Goal: Find specific page/section: Find specific page/section

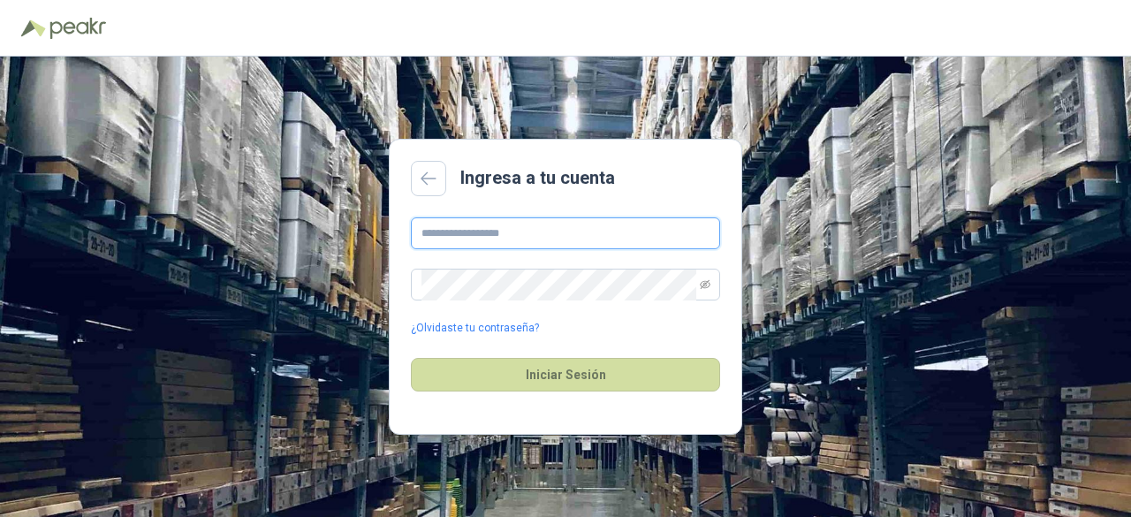
click at [467, 217] on input "text" at bounding box center [565, 233] width 309 height 32
type input "**********"
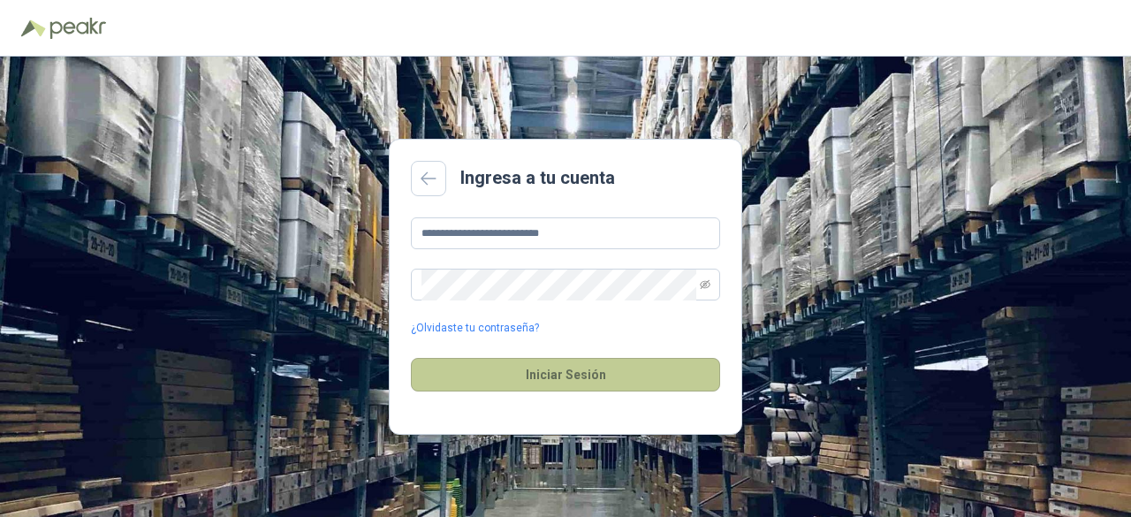
click at [532, 377] on button "Iniciar Sesión" at bounding box center [565, 375] width 309 height 34
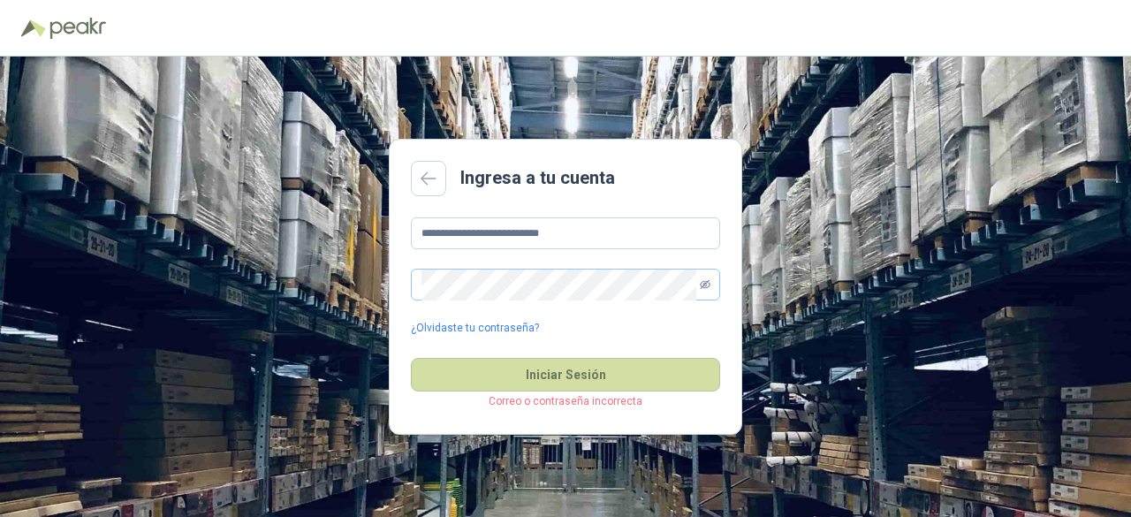
click at [700, 284] on icon "eye-invisible" at bounding box center [705, 284] width 11 height 11
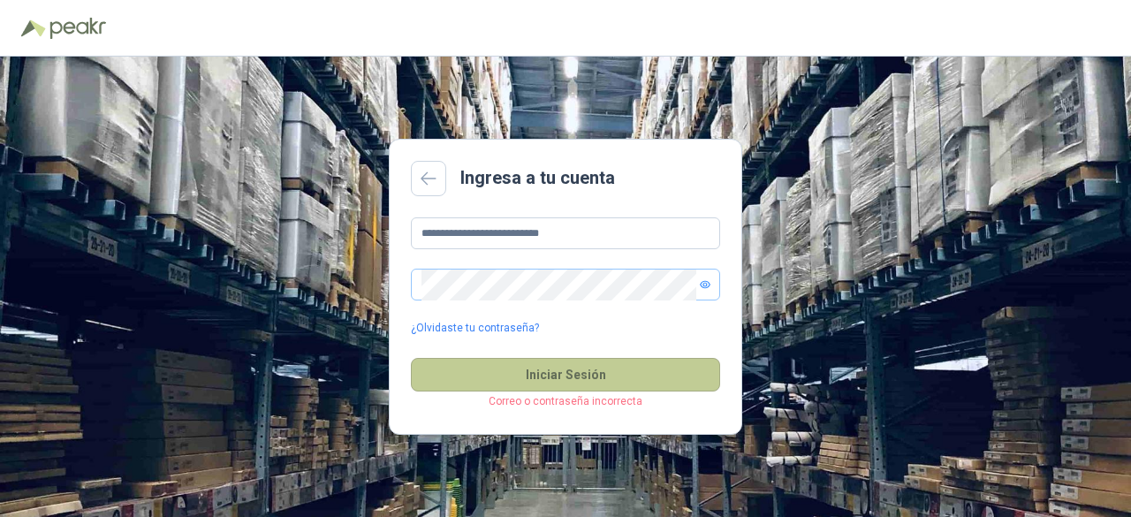
click at [599, 376] on button "Iniciar Sesión" at bounding box center [565, 375] width 309 height 34
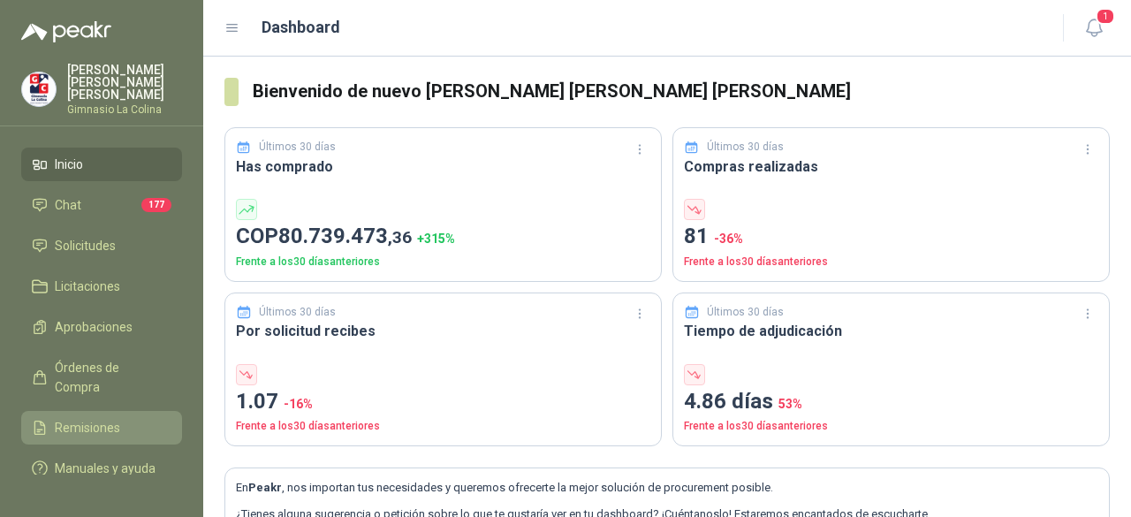
click at [111, 418] on span "Remisiones" at bounding box center [87, 427] width 65 height 19
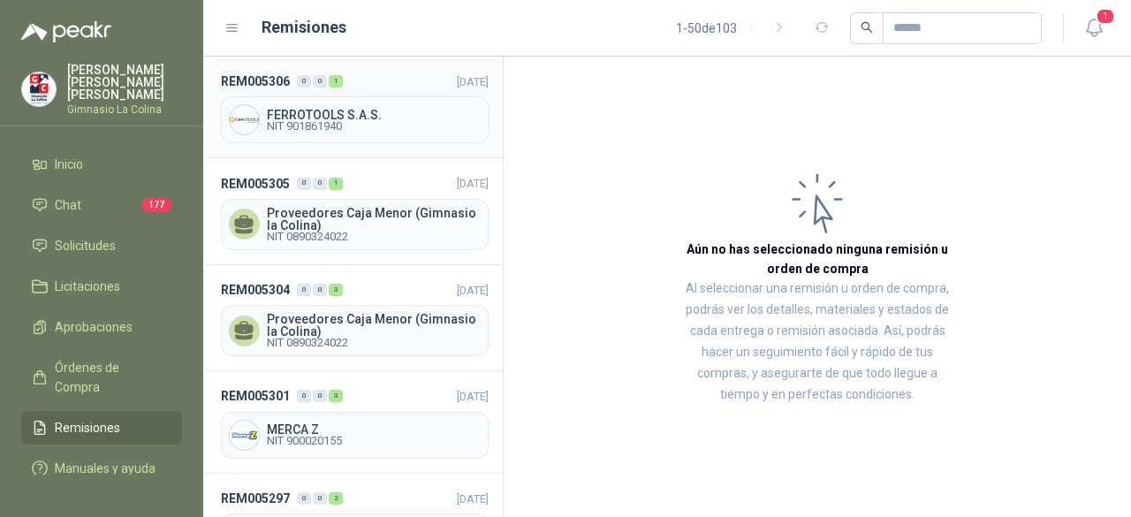
click at [334, 123] on span "NIT 901861940" at bounding box center [374, 126] width 214 height 11
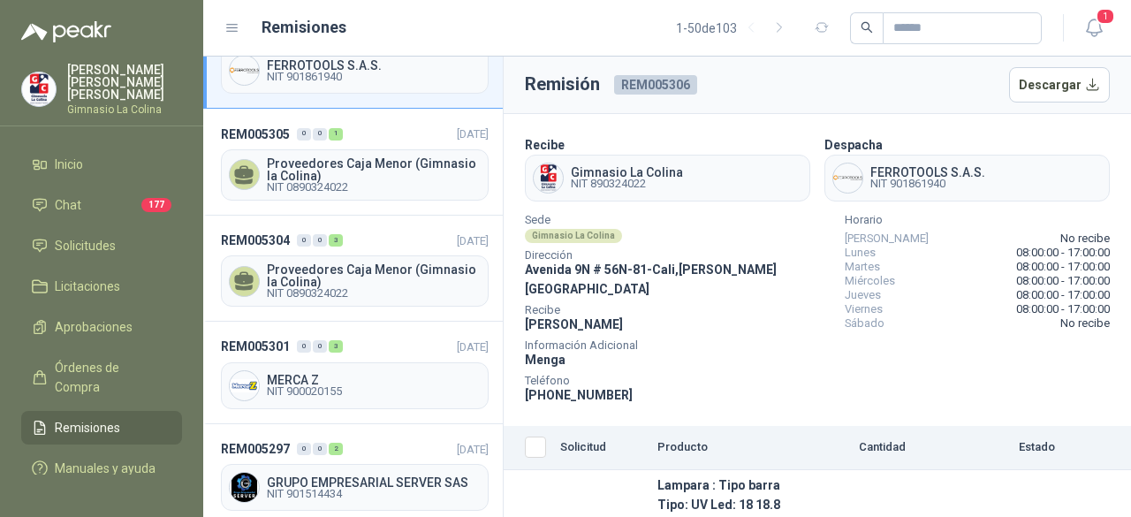
scroll to position [88, 0]
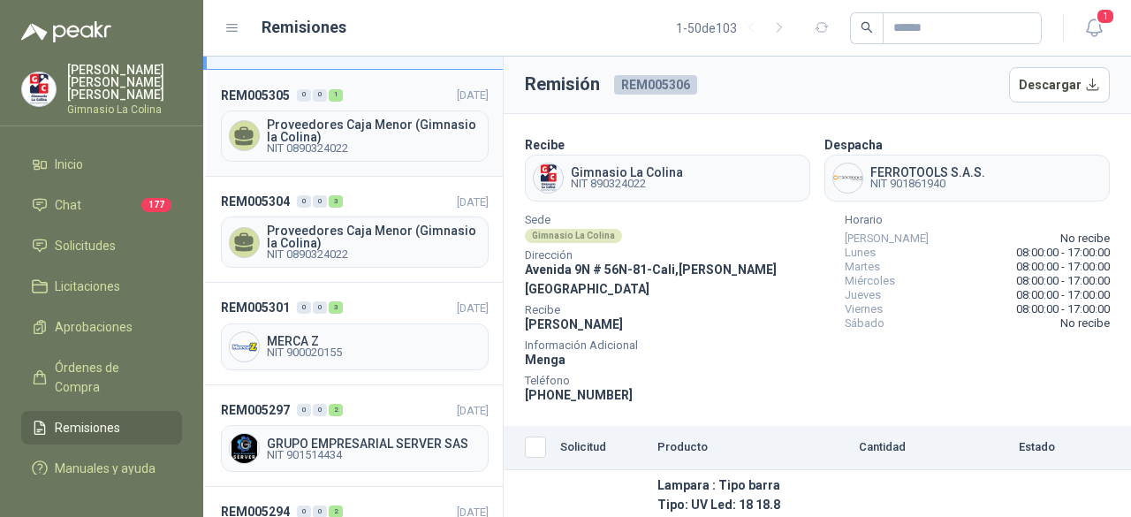
click at [325, 121] on span "Proveedores Caja Menor (Gimnasio la Colina)" at bounding box center [374, 130] width 214 height 25
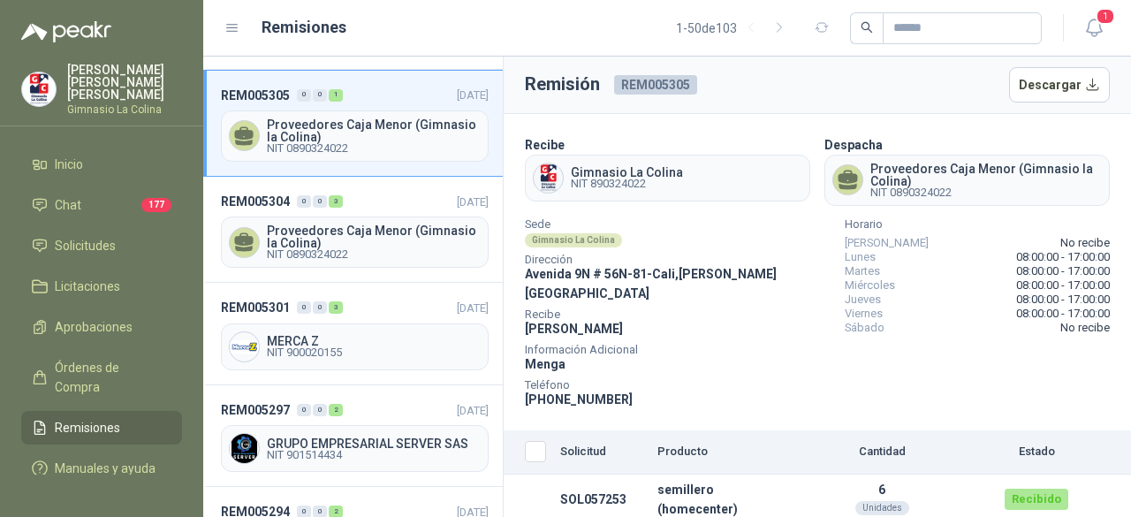
scroll to position [177, 0]
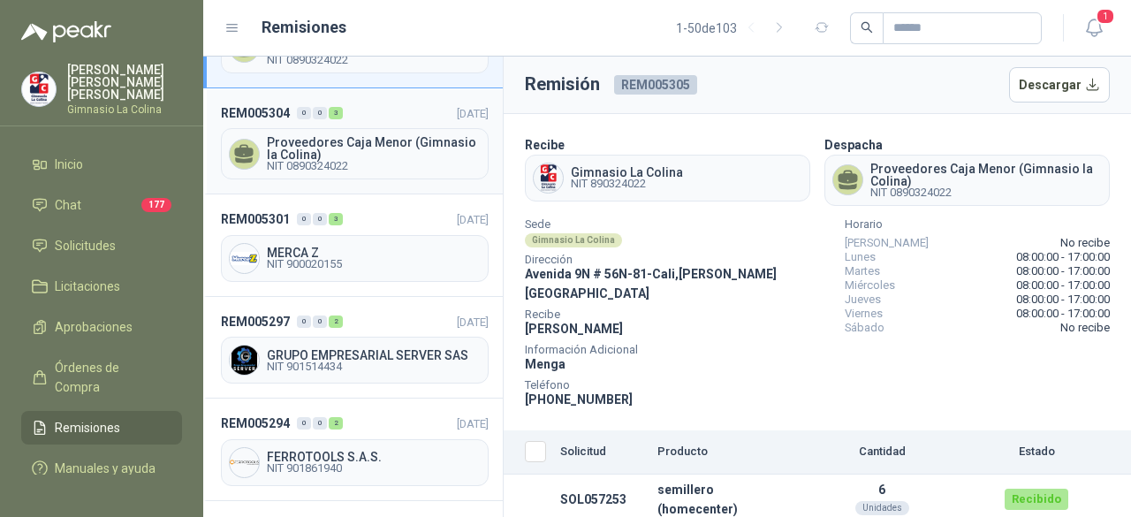
click at [333, 146] on span "Proveedores Caja Menor (Gimnasio la Colina)" at bounding box center [374, 148] width 214 height 25
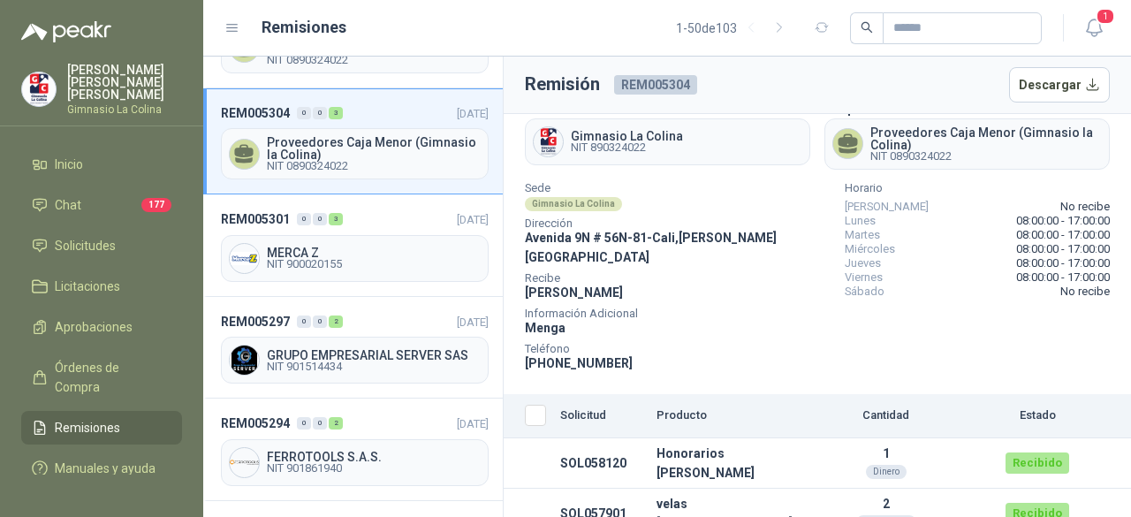
scroll to position [70, 0]
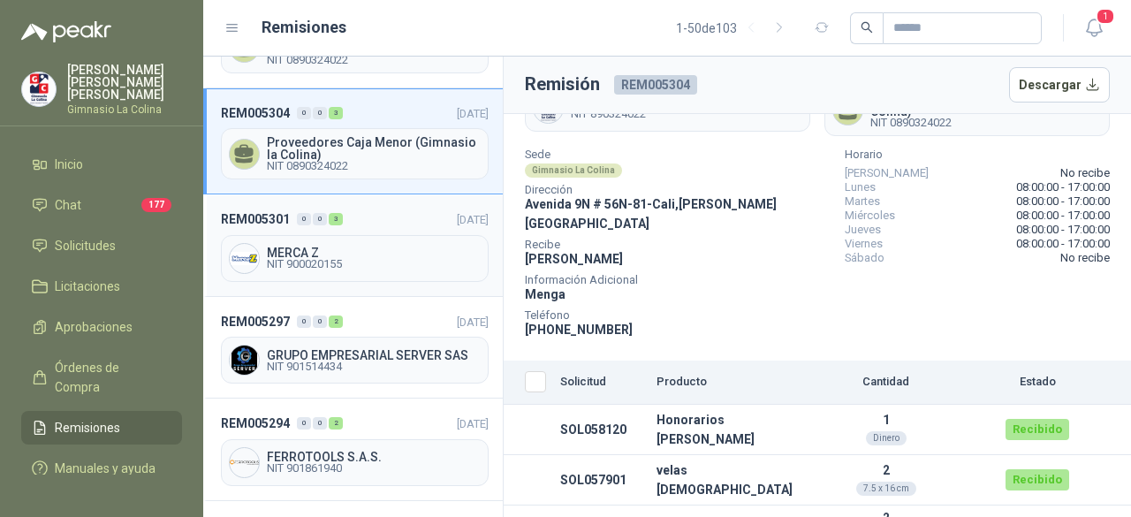
click at [310, 259] on span "NIT 900020155" at bounding box center [374, 264] width 214 height 11
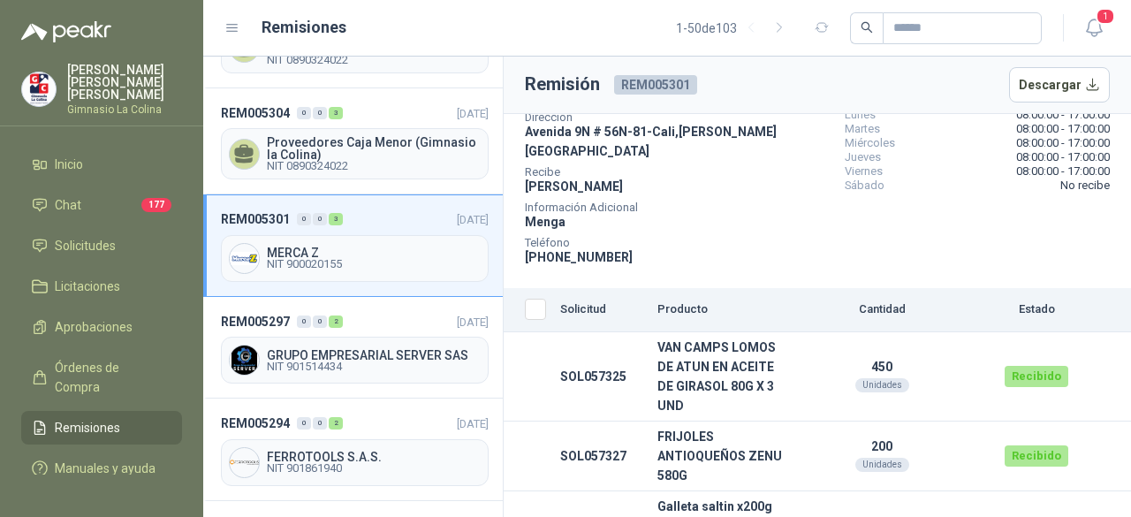
scroll to position [179, 0]
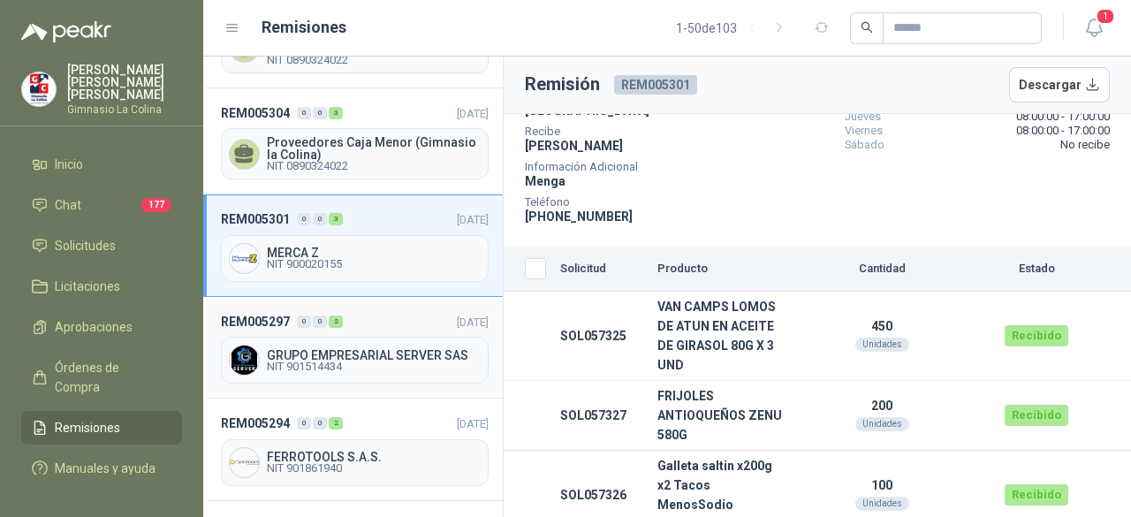
click at [352, 362] on span "NIT 901514434" at bounding box center [374, 367] width 214 height 11
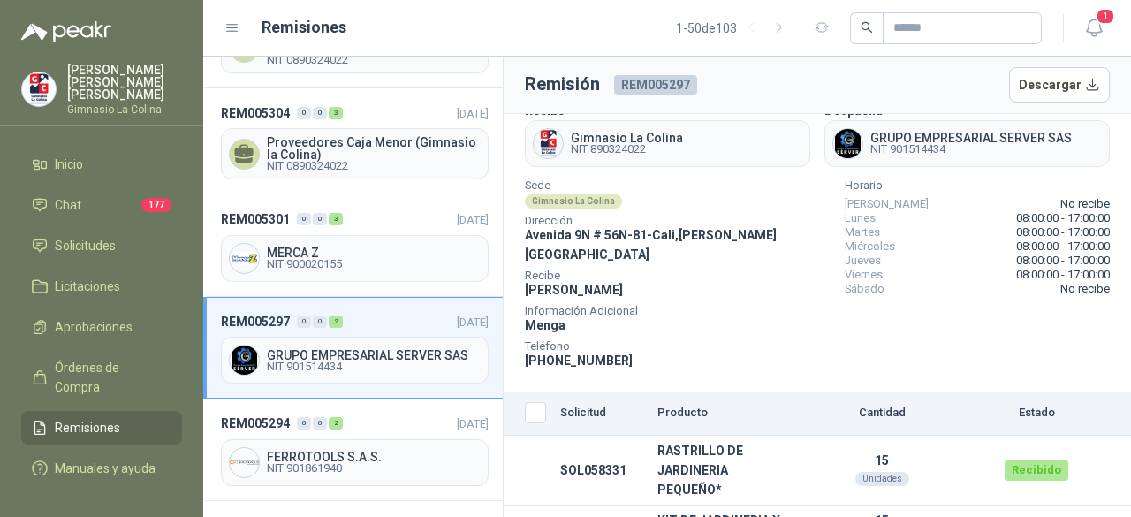
scroll to position [50, 0]
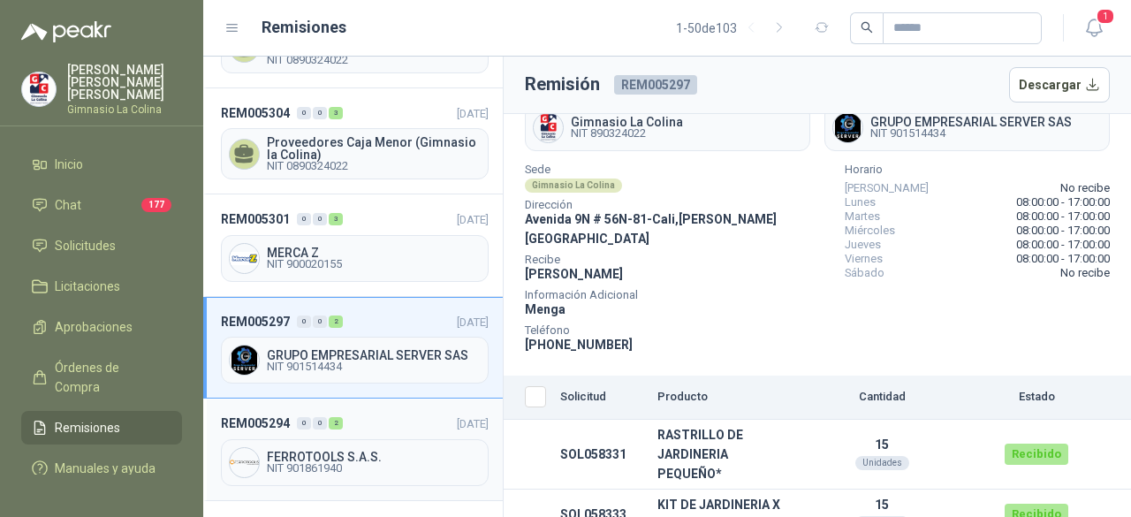
click at [328, 463] on span "NIT 901861940" at bounding box center [374, 468] width 214 height 11
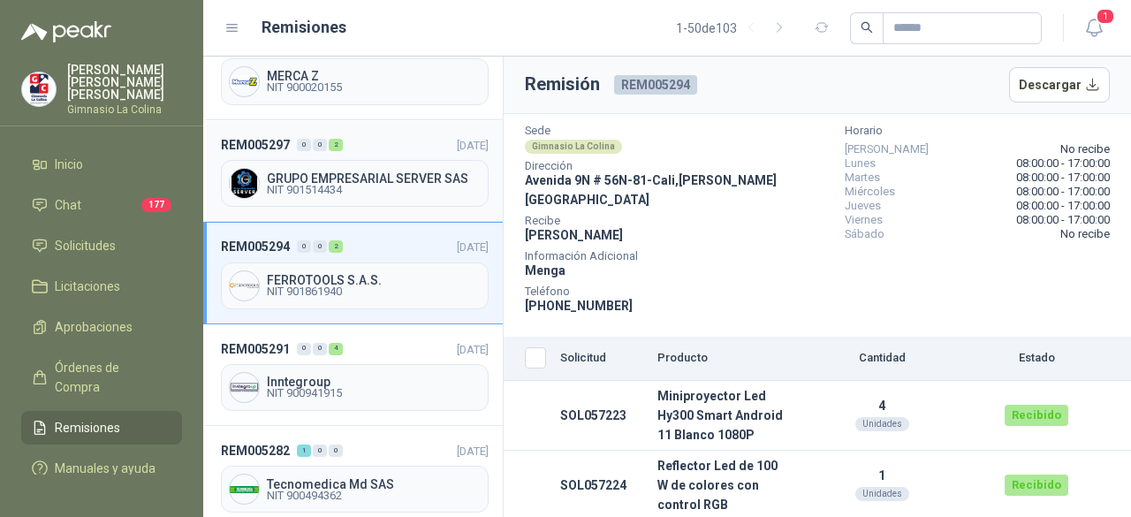
scroll to position [442, 0]
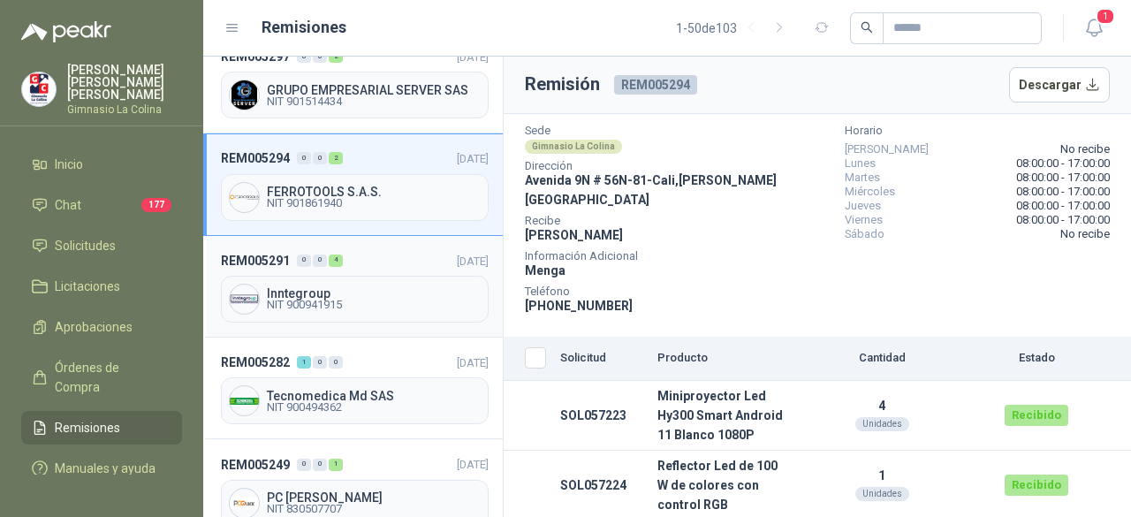
click at [325, 287] on span "Inntegroup" at bounding box center [374, 293] width 214 height 12
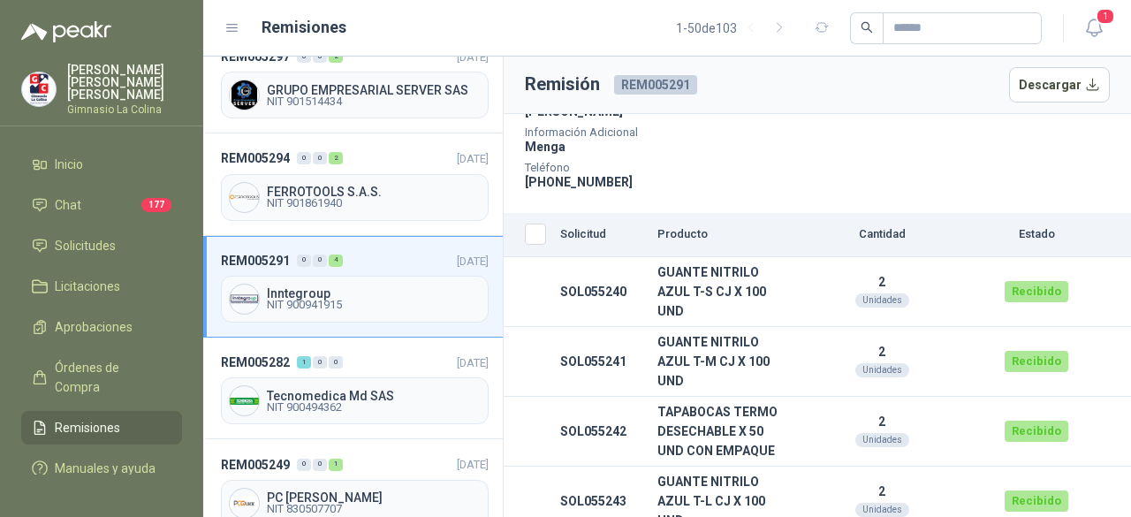
scroll to position [228, 0]
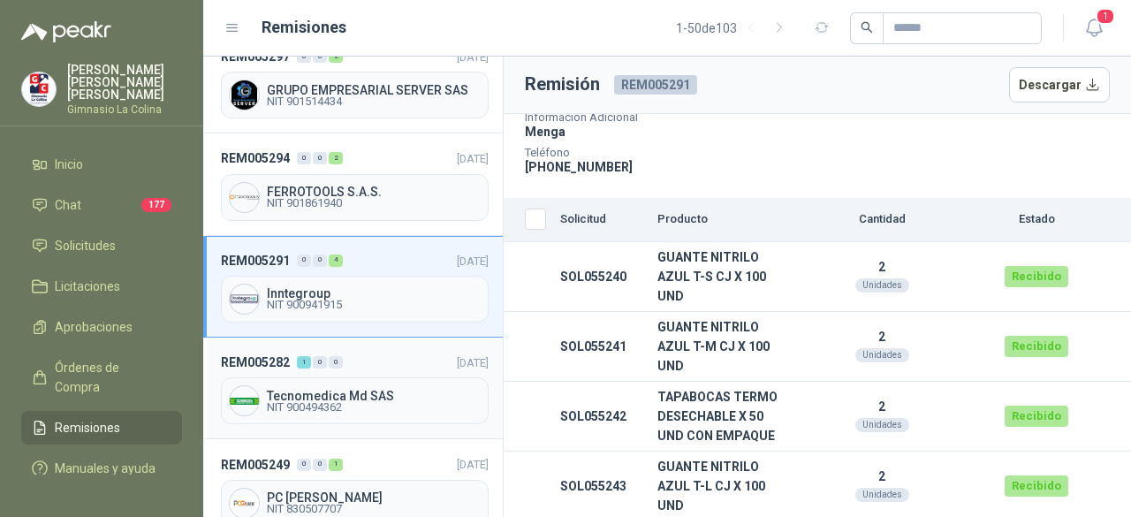
click at [338, 390] on span "Tecnomedica Md SAS" at bounding box center [374, 396] width 214 height 12
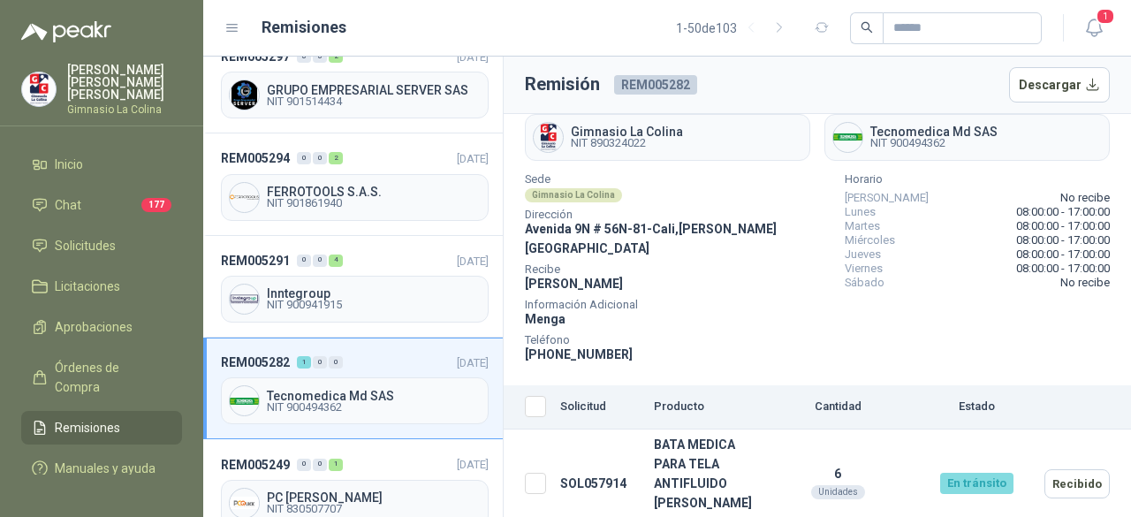
scroll to position [58, 0]
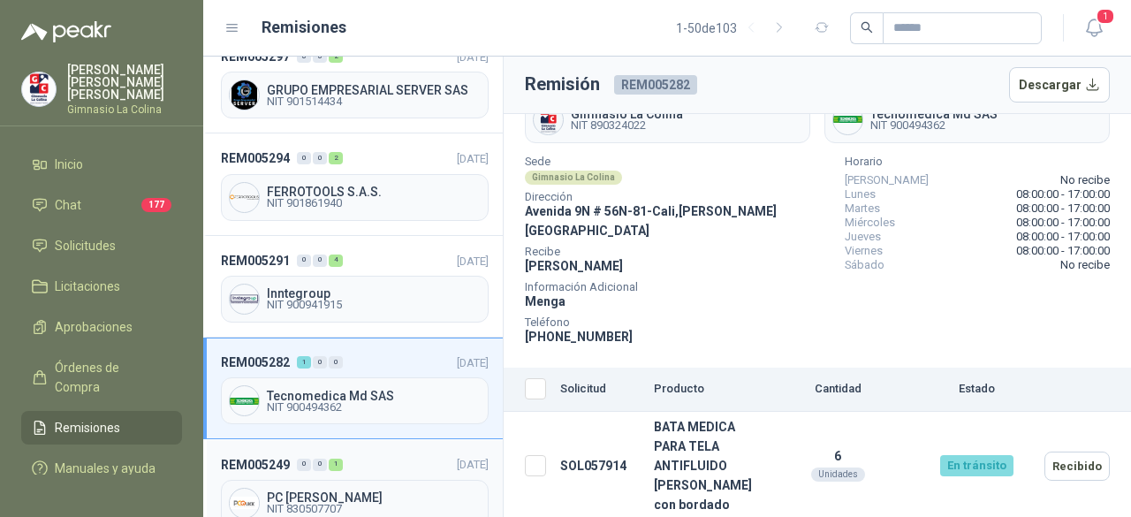
click at [332, 491] on span "PC [PERSON_NAME]" at bounding box center [374, 497] width 214 height 12
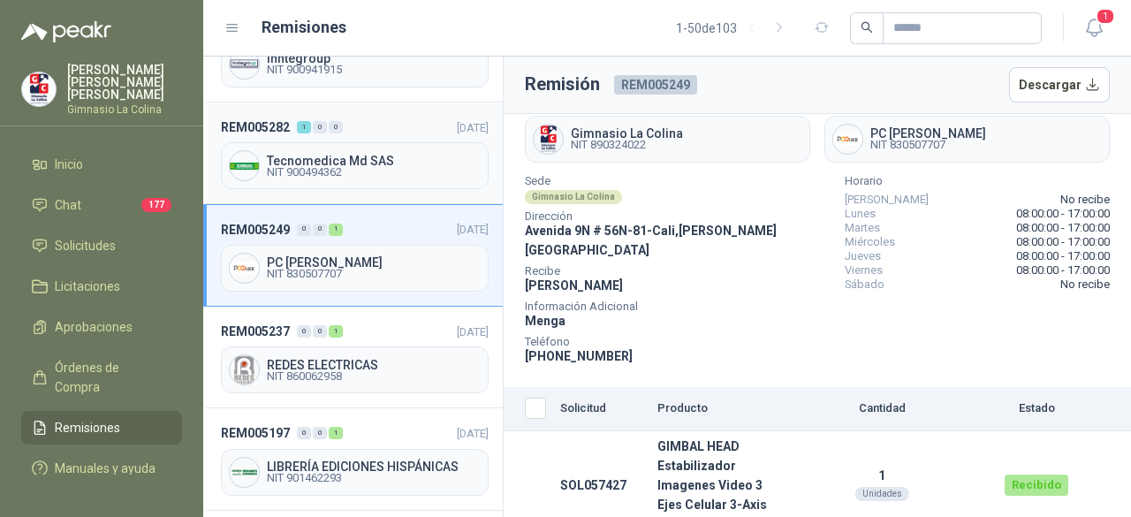
scroll to position [707, 0]
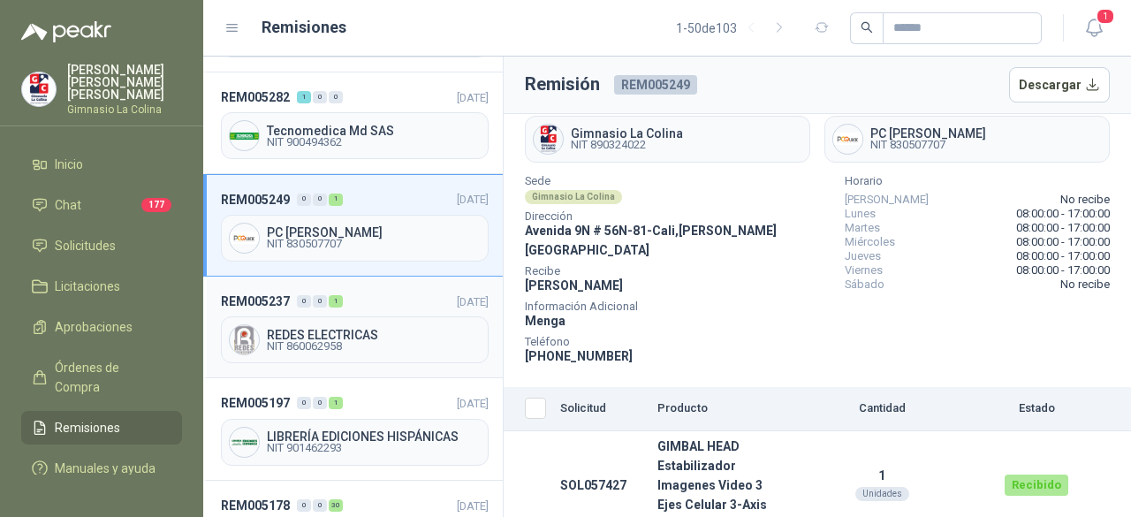
click at [332, 341] on span "NIT 860062958" at bounding box center [374, 346] width 214 height 11
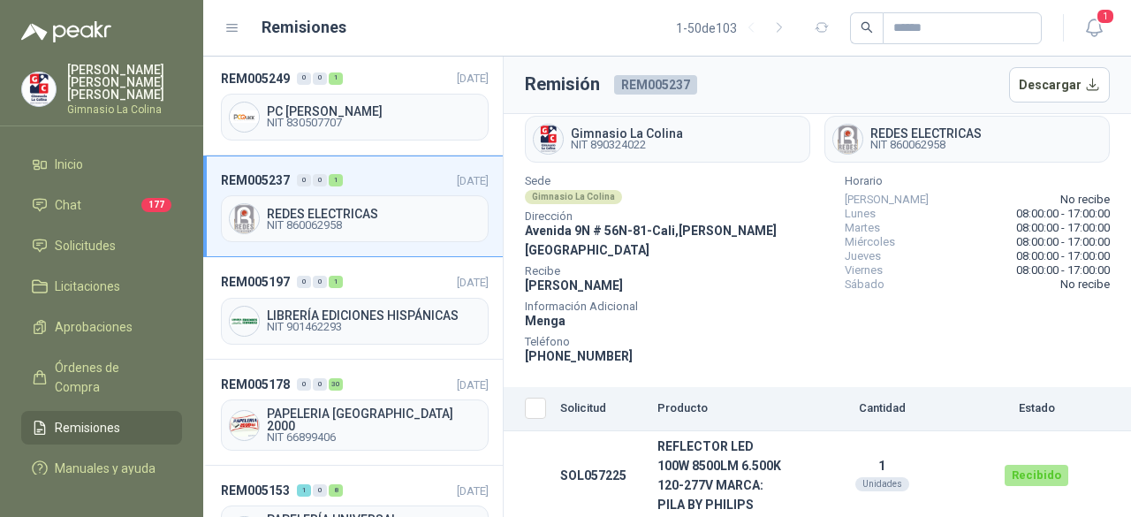
scroll to position [884, 0]
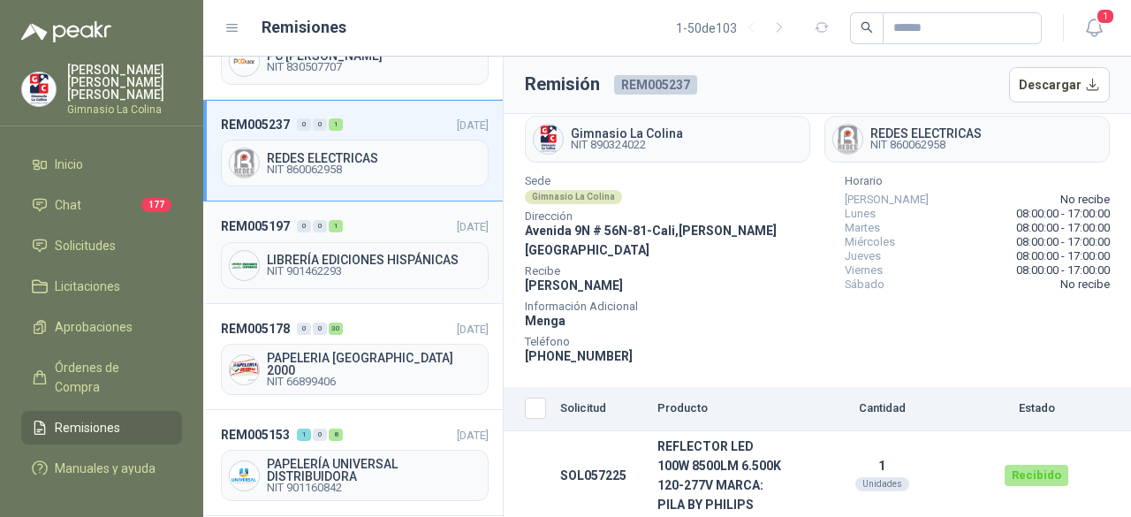
click at [301, 266] on span "NIT 901462293" at bounding box center [374, 271] width 214 height 11
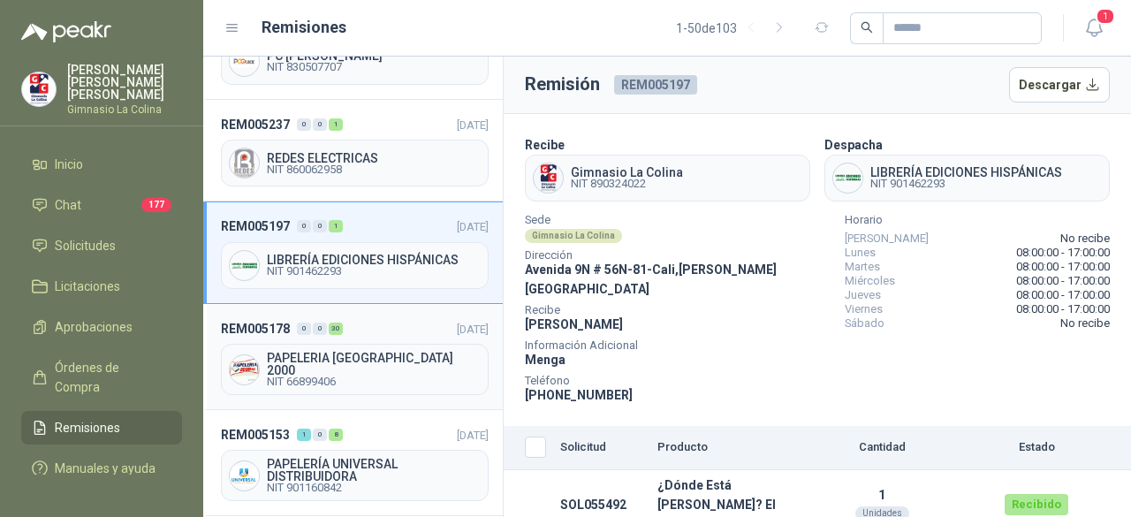
click at [336, 377] on span "NIT 66899406" at bounding box center [374, 382] width 214 height 11
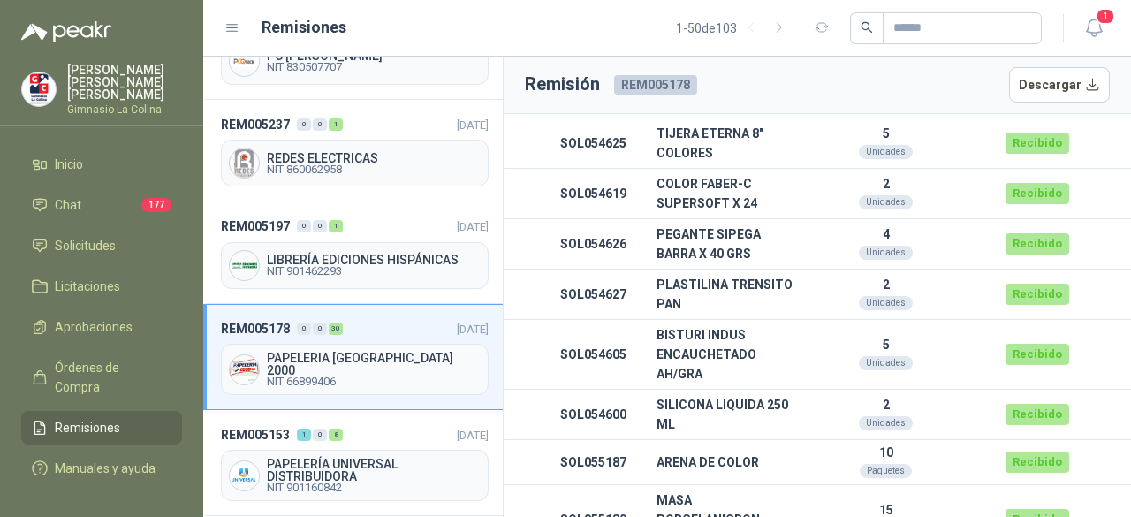
scroll to position [1526, 0]
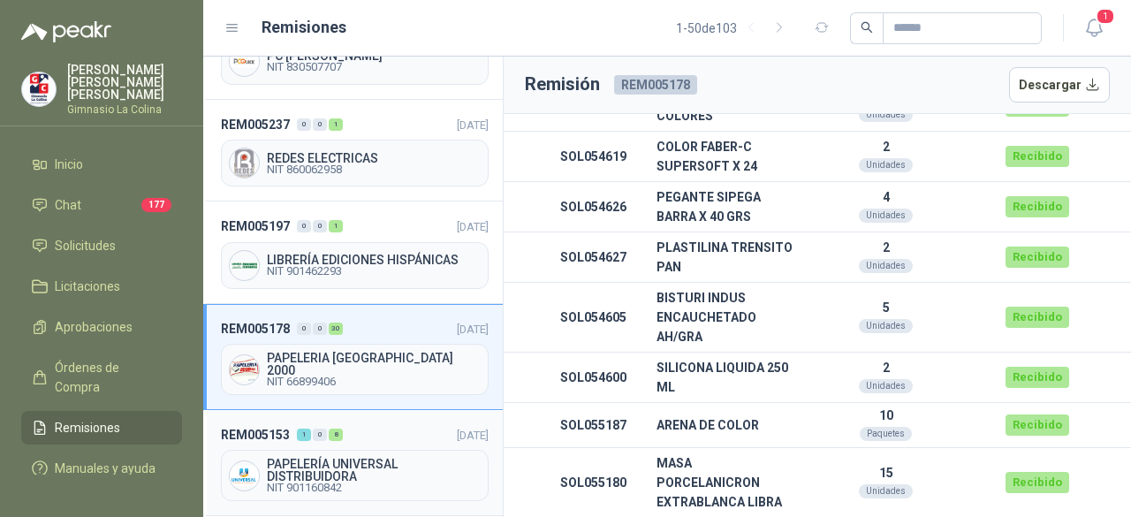
click at [347, 458] on span "PAPELERÍA UNIVERSAL DISTRIBUIDORA" at bounding box center [374, 470] width 214 height 25
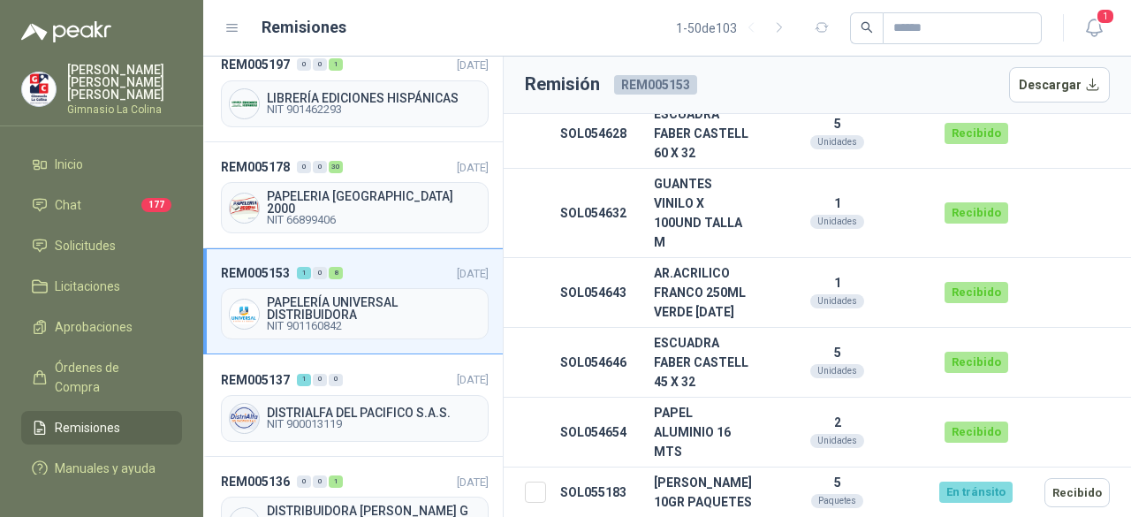
scroll to position [1061, 0]
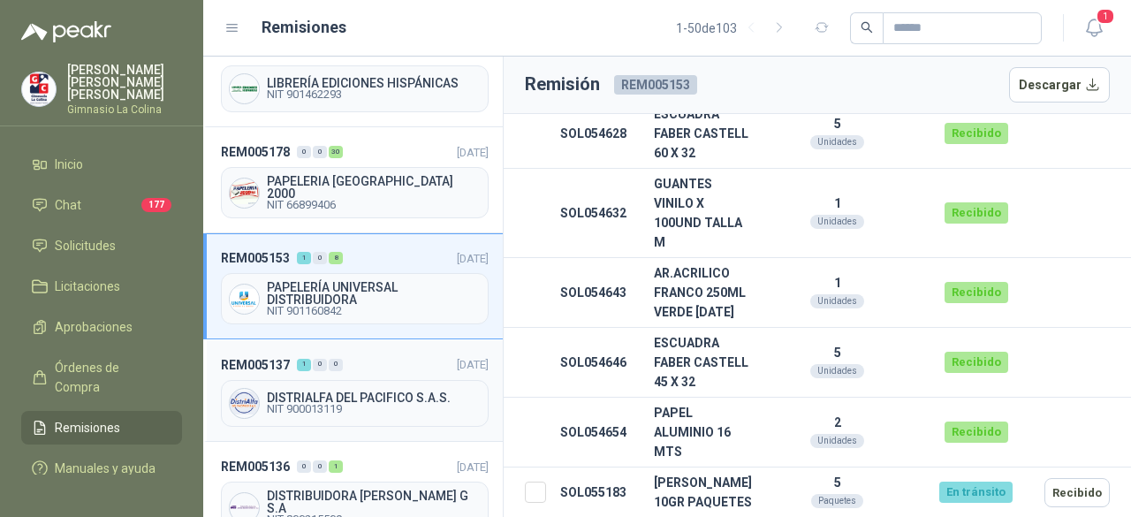
click at [308, 404] on span "NIT 900013119" at bounding box center [374, 409] width 214 height 11
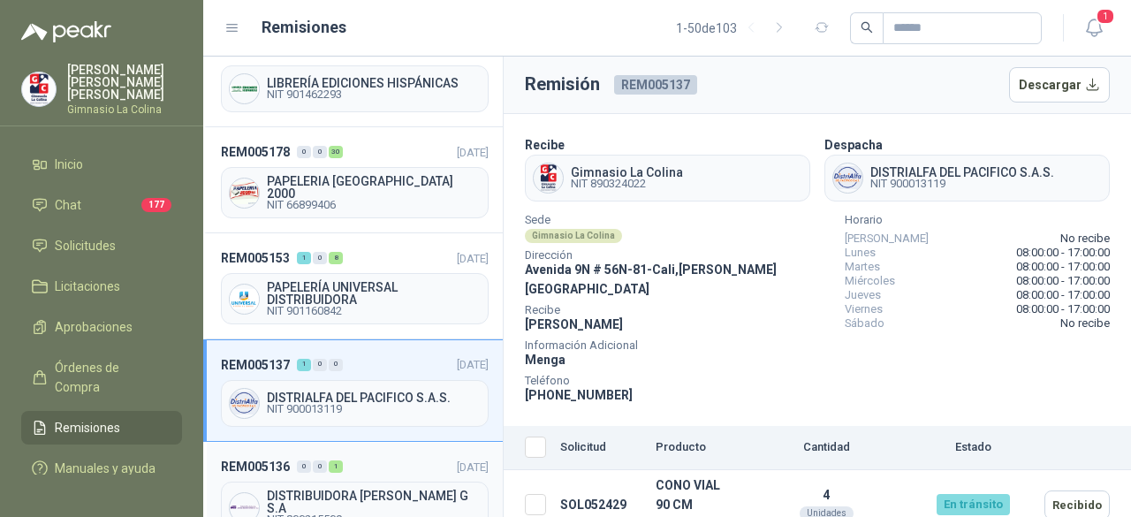
click at [338, 514] on span "NIT 800215509" at bounding box center [374, 519] width 214 height 11
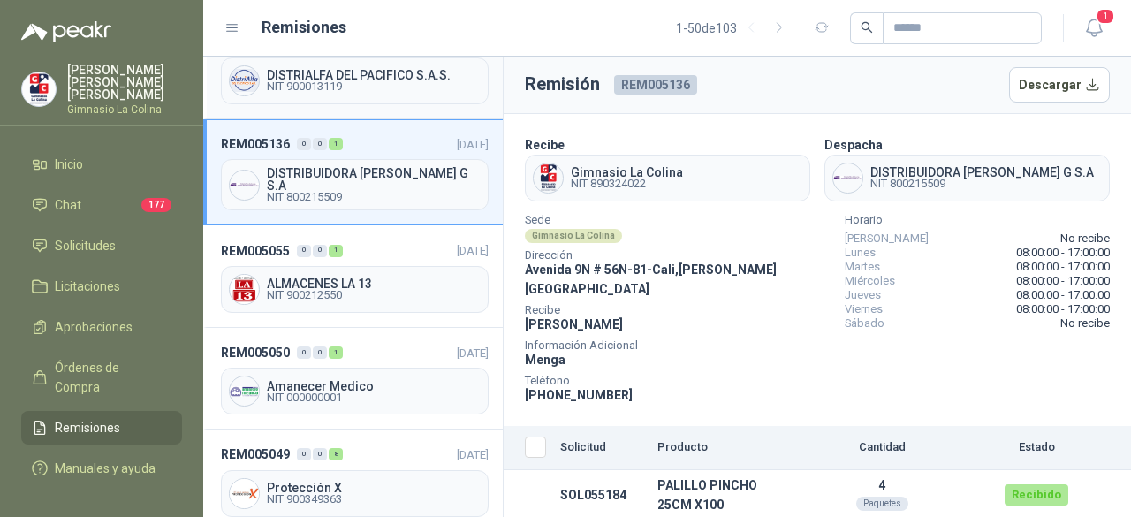
scroll to position [1414, 0]
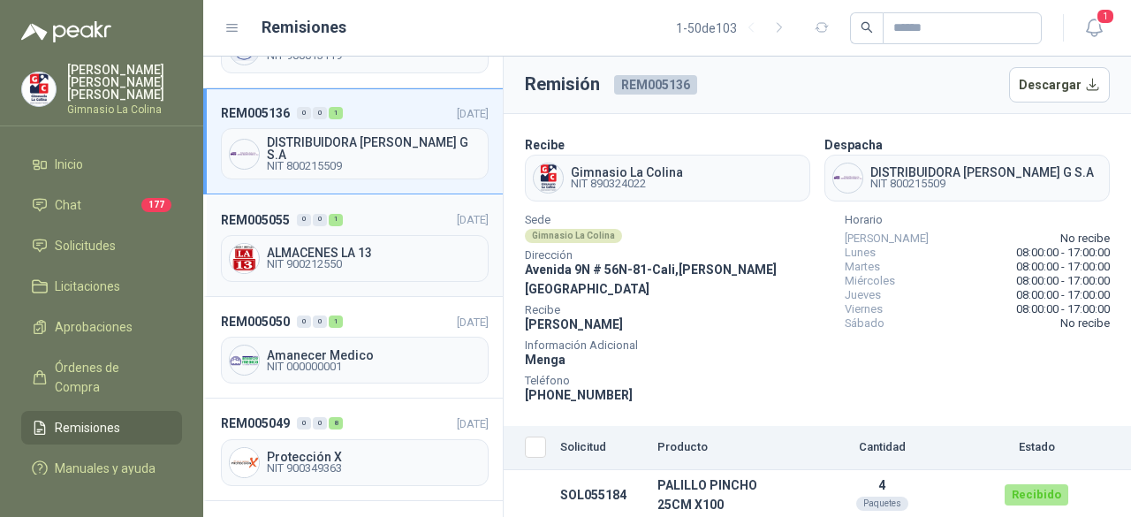
click at [286, 259] on span "NIT 900212550" at bounding box center [374, 264] width 214 height 11
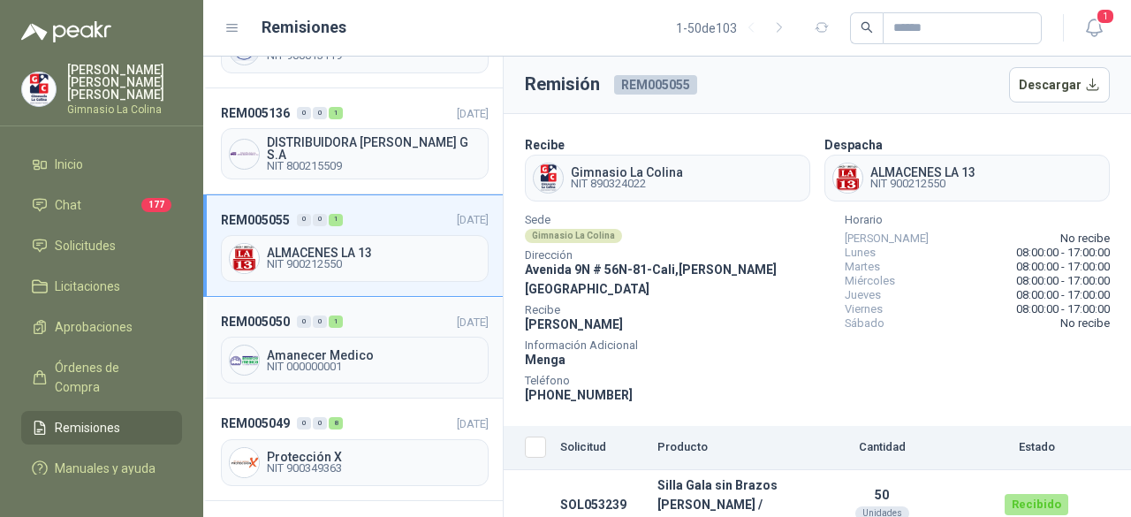
click at [361, 344] on div "Amanecer Medico NIT 000000001" at bounding box center [355, 360] width 268 height 47
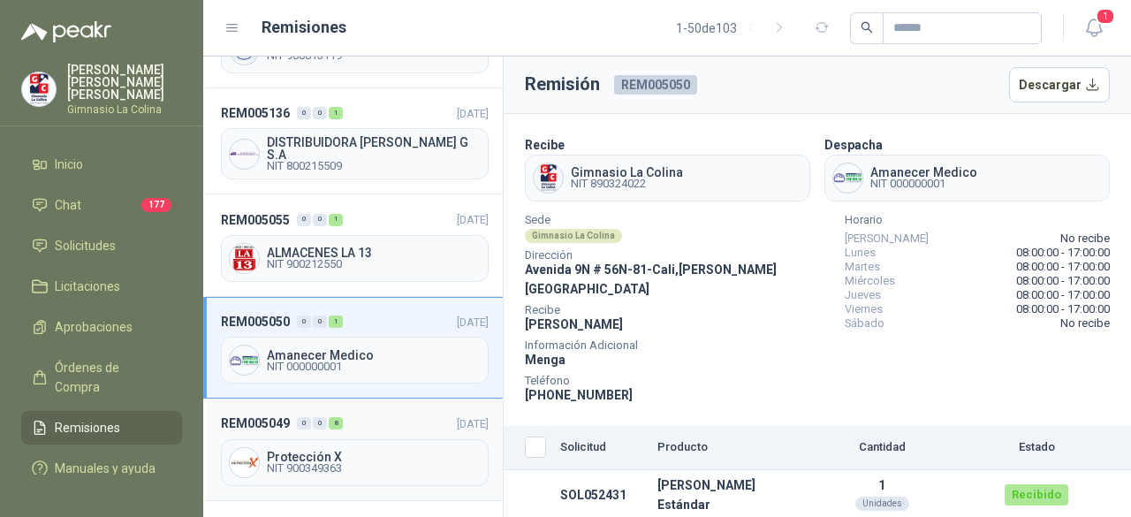
click at [338, 451] on span "Protección X" at bounding box center [374, 457] width 214 height 12
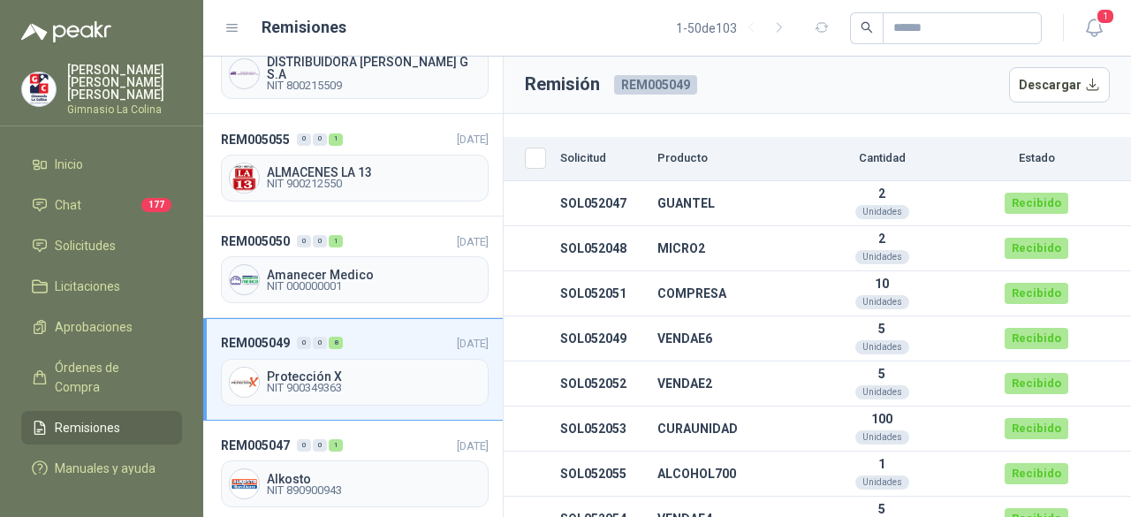
scroll to position [1591, 0]
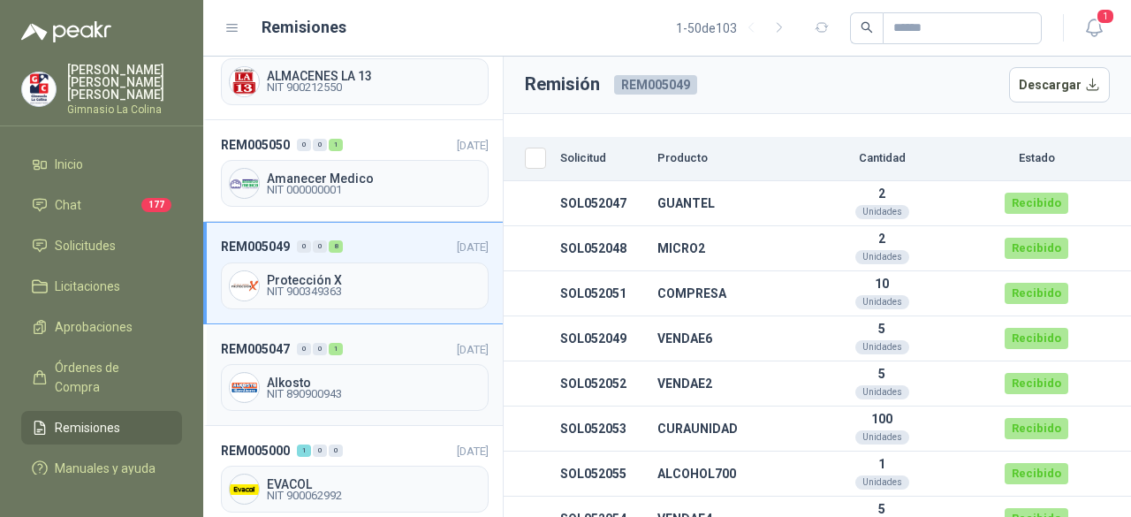
click at [308, 389] on span "NIT 890900943" at bounding box center [374, 394] width 214 height 11
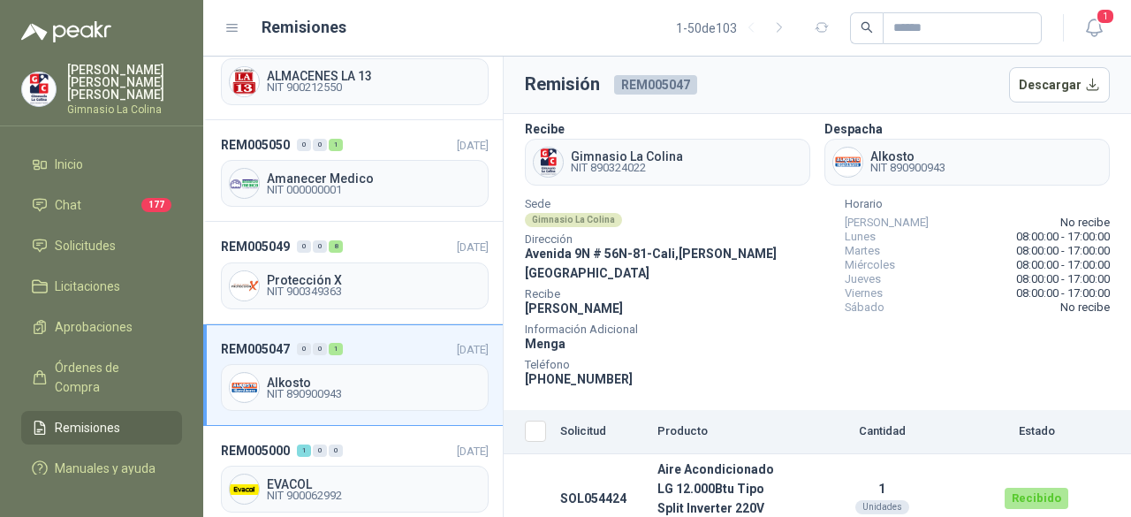
scroll to position [19, 0]
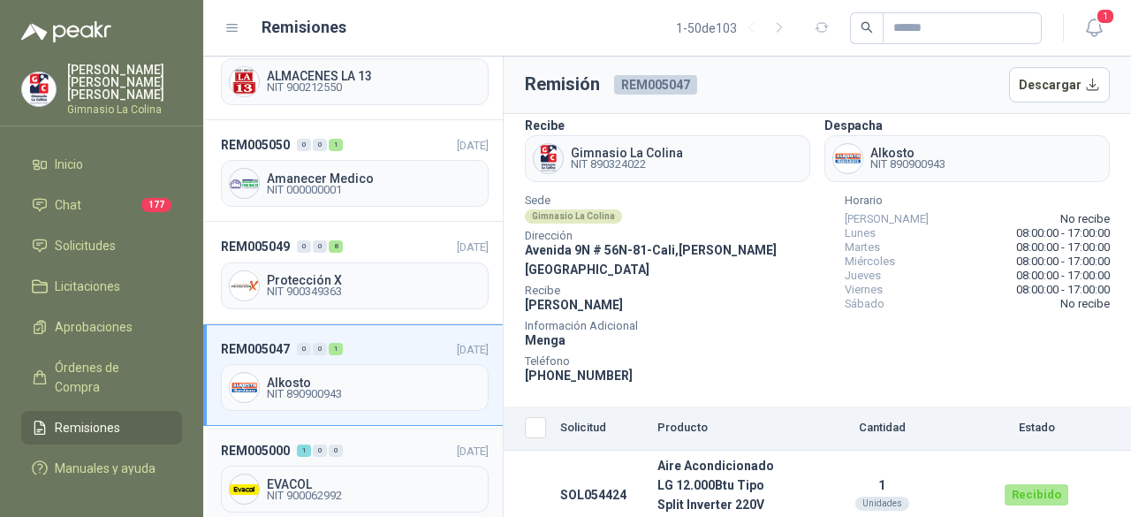
click at [313, 491] on span "NIT 900062992" at bounding box center [374, 496] width 214 height 11
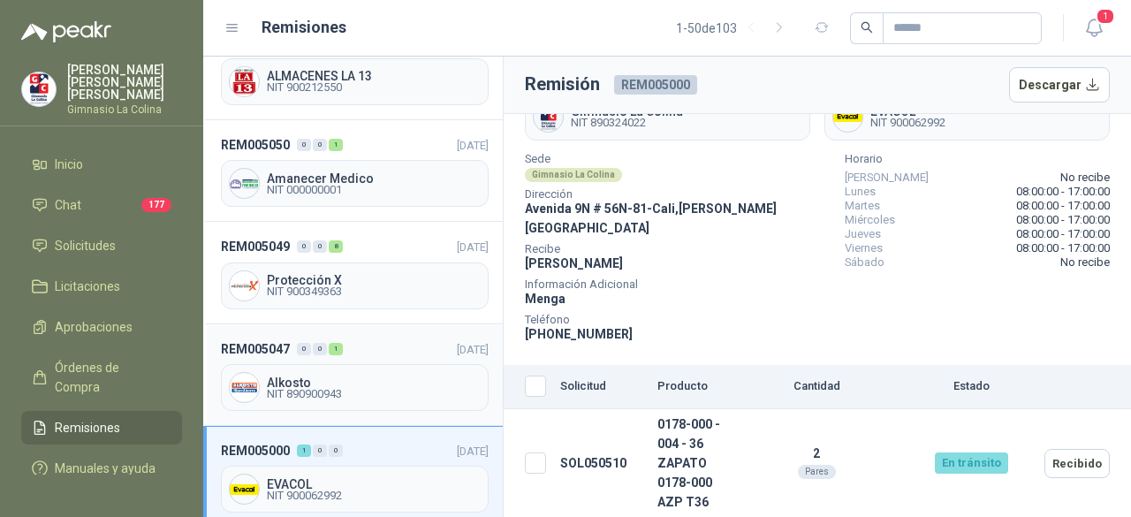
scroll to position [1856, 0]
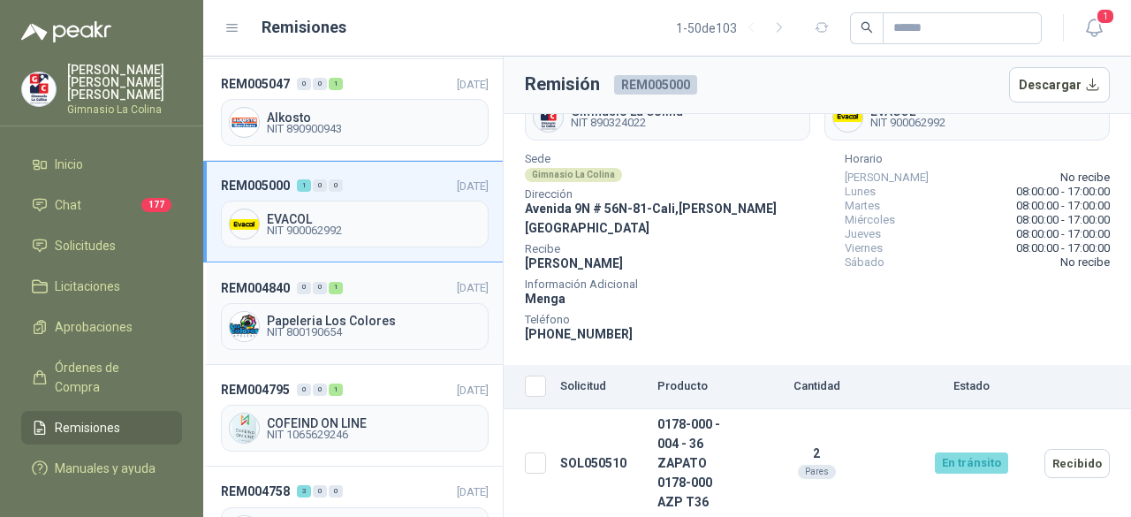
click at [278, 315] on span "Papeleria Los Colores" at bounding box center [374, 321] width 214 height 12
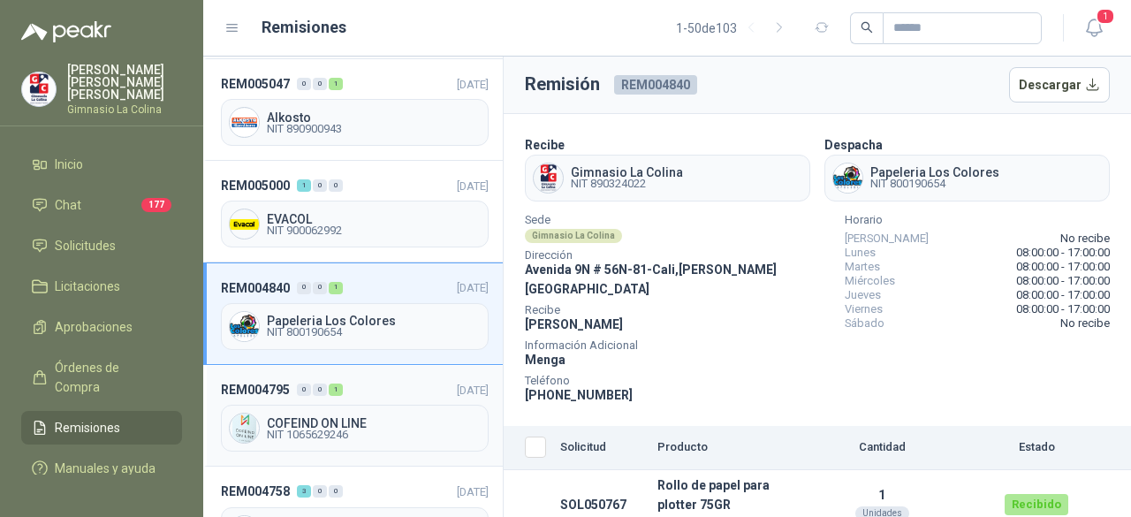
click at [293, 430] on span "NIT 1065629246" at bounding box center [374, 435] width 214 height 11
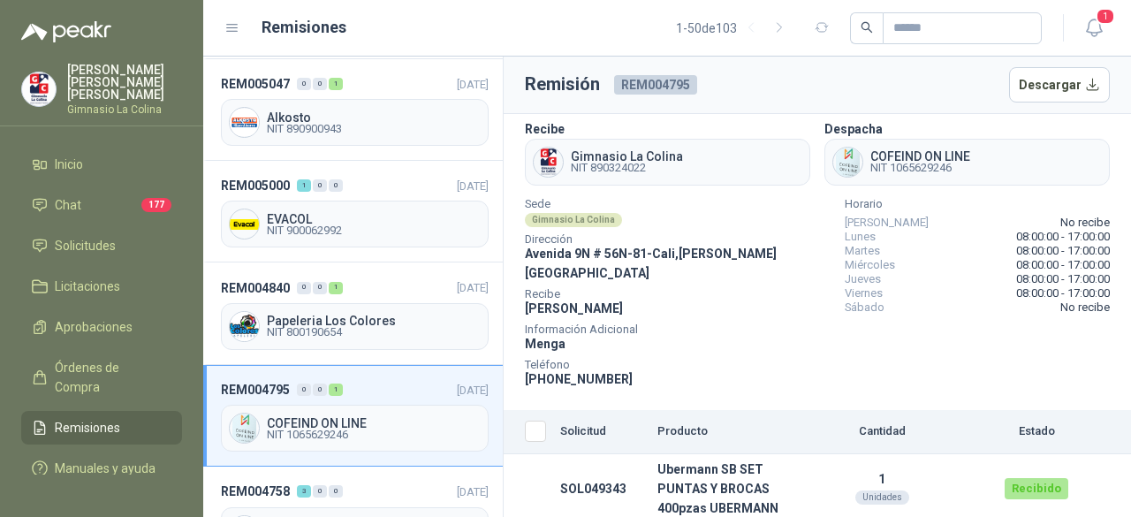
scroll to position [19, 0]
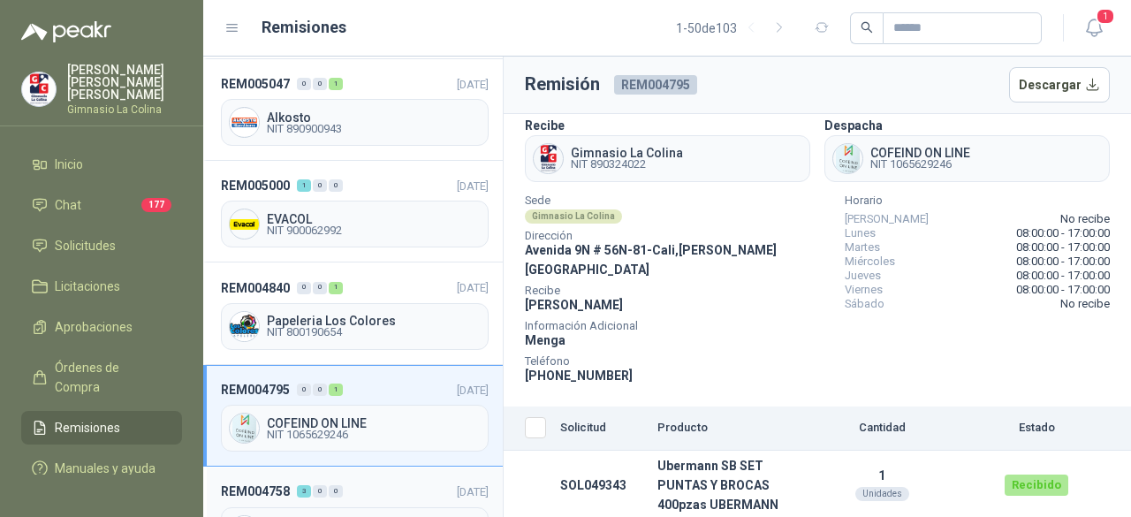
click at [332, 516] on span "Intercomercial Médica" at bounding box center [374, 525] width 214 height 12
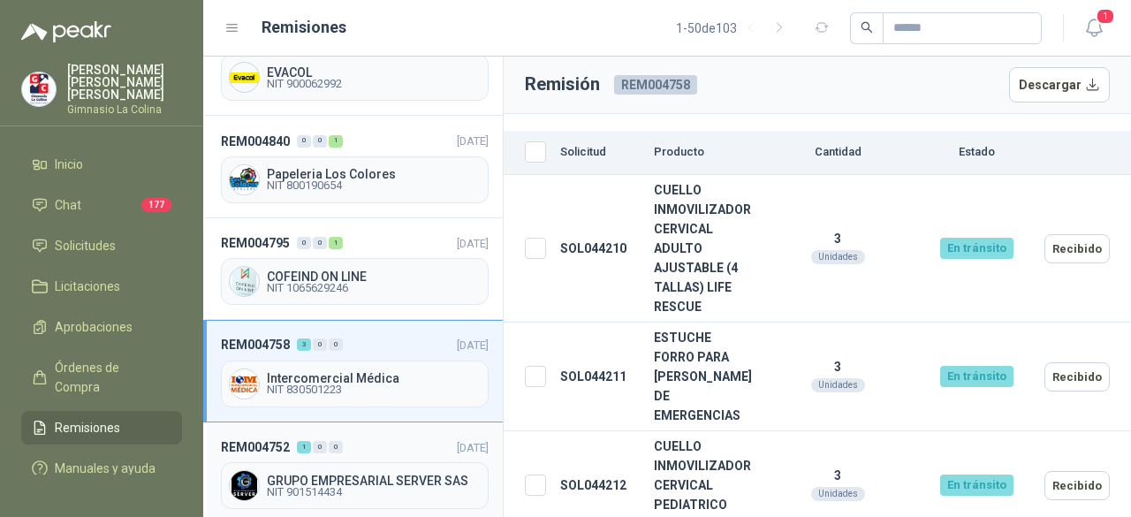
scroll to position [2033, 0]
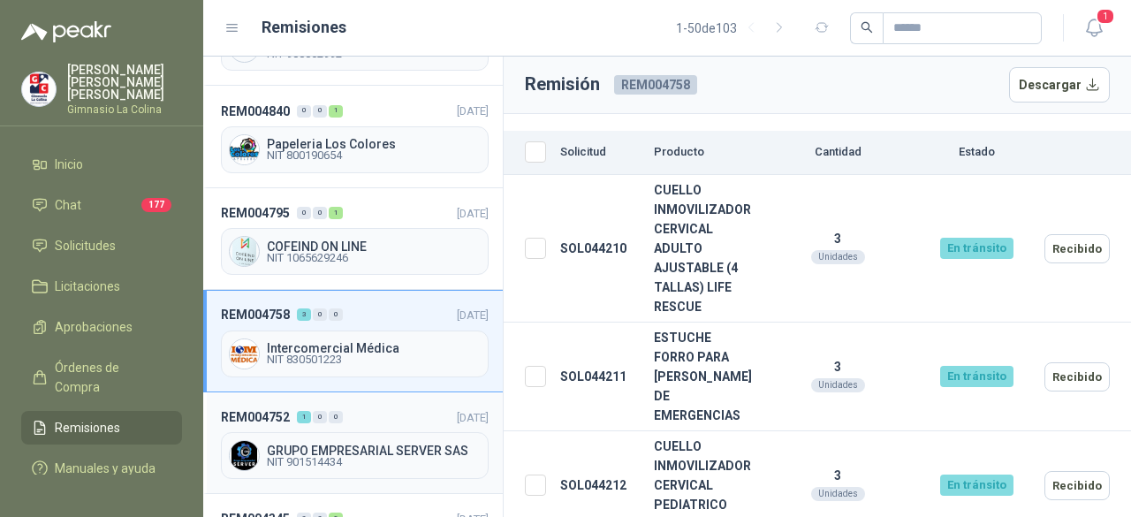
click at [283, 445] on span "GRUPO EMPRESARIAL SERVER SAS" at bounding box center [374, 451] width 214 height 12
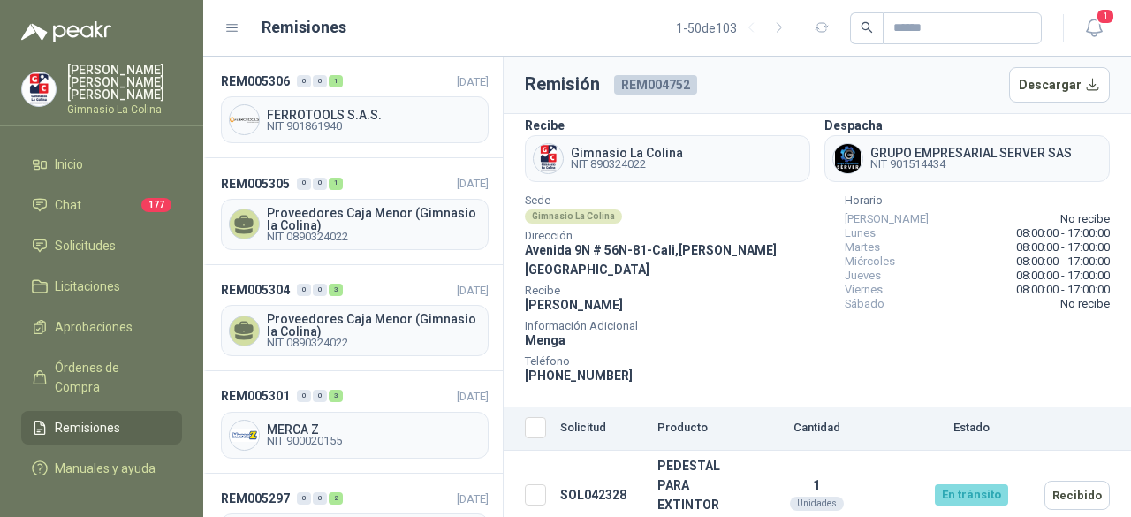
click at [92, 418] on span "Remisiones" at bounding box center [87, 427] width 65 height 19
